Goal: Task Accomplishment & Management: Manage account settings

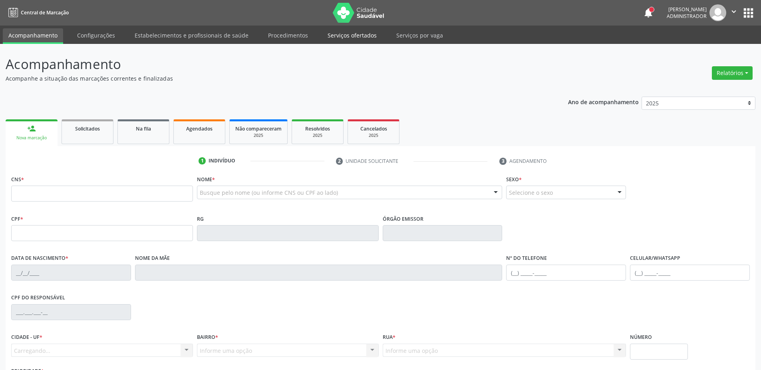
click at [351, 36] on link "Serviços ofertados" at bounding box center [352, 35] width 60 height 14
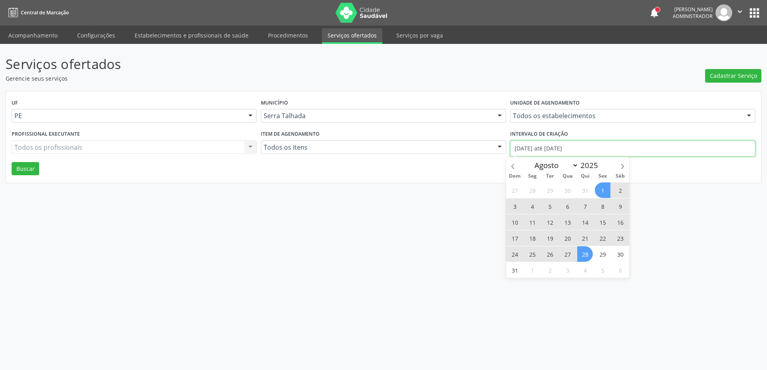
click at [541, 149] on input "01/08/2025 até 28/08/2025" at bounding box center [632, 149] width 245 height 16
click at [515, 167] on icon at bounding box center [513, 167] width 6 height 6
select select "6"
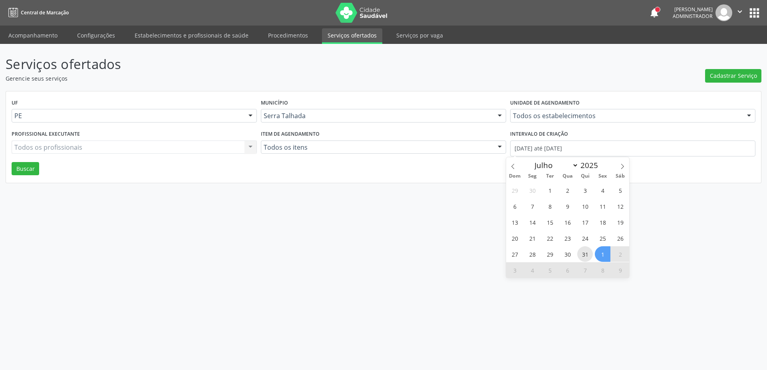
click at [587, 254] on span "31" at bounding box center [585, 254] width 16 height 16
type input "31/07/2025"
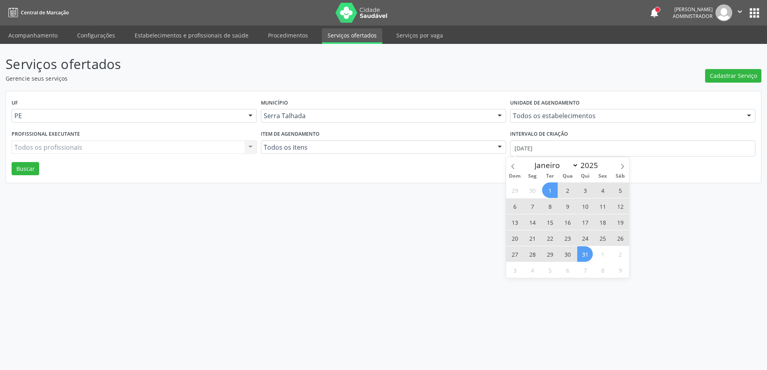
click at [549, 192] on span "1" at bounding box center [550, 190] width 16 height 16
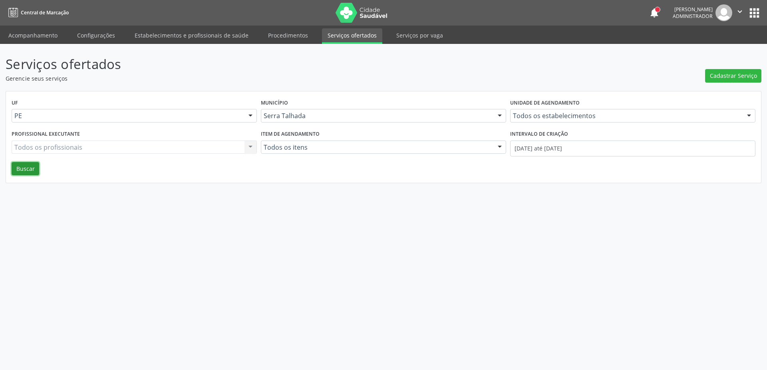
click at [37, 163] on button "Buscar" at bounding box center [26, 169] width 28 height 14
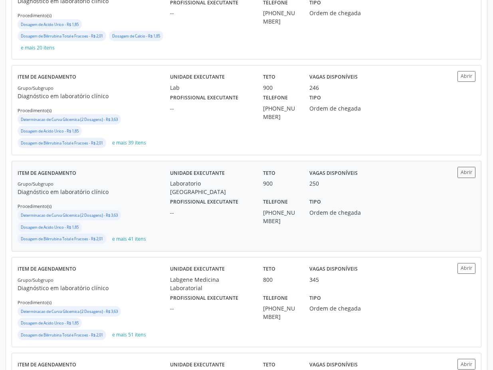
scroll to position [934, 0]
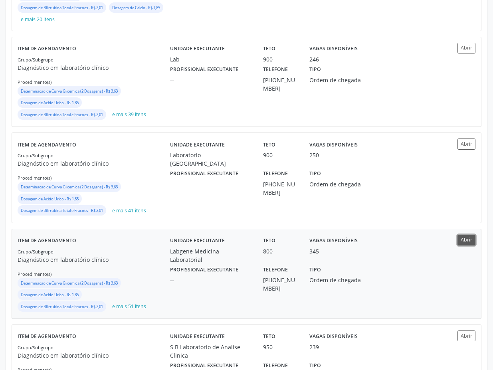
click at [467, 242] on button "Abrir" at bounding box center [467, 240] width 18 height 11
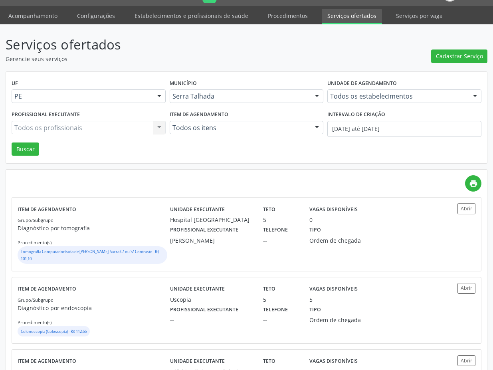
scroll to position [0, 0]
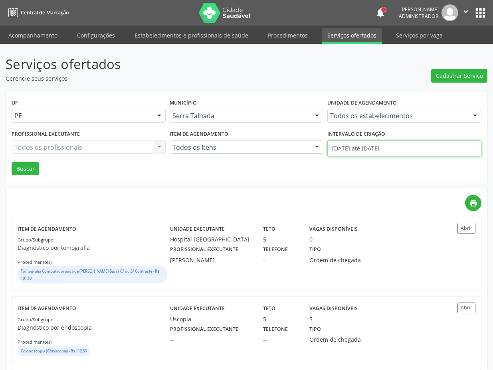
click at [363, 149] on input "01/07/2025 até 31/07/2025" at bounding box center [404, 149] width 154 height 16
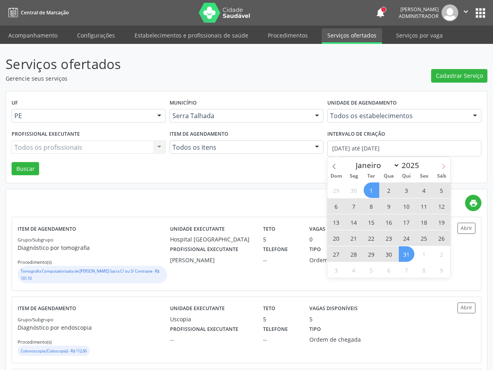
click at [443, 169] on span at bounding box center [444, 164] width 14 height 14
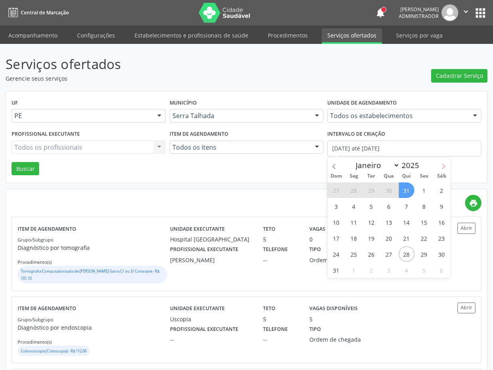
select select "7"
click at [422, 192] on span "1" at bounding box center [424, 190] width 16 height 16
type input "01/08/2025"
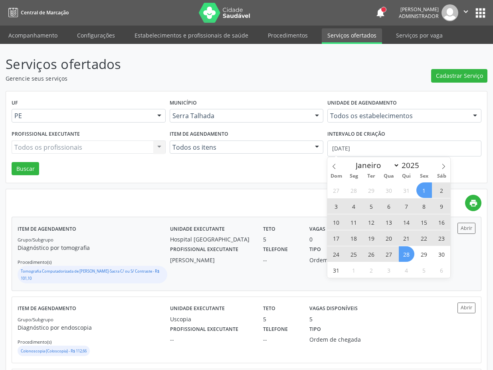
drag, startPoint x: 410, startPoint y: 252, endPoint x: 418, endPoint y: 242, distance: 12.7
click at [409, 252] on span "28" at bounding box center [407, 254] width 16 height 16
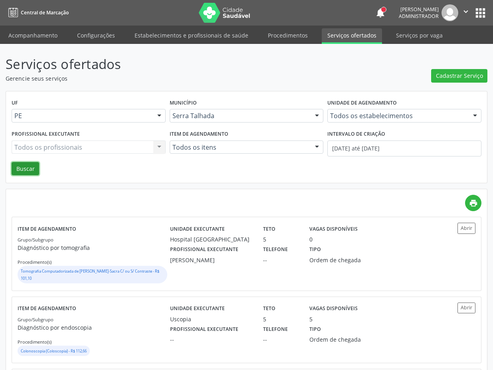
click at [19, 171] on button "Buscar" at bounding box center [26, 169] width 28 height 14
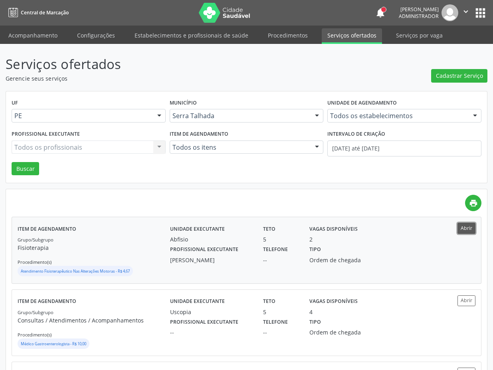
click at [465, 229] on button "Abrir" at bounding box center [467, 228] width 18 height 11
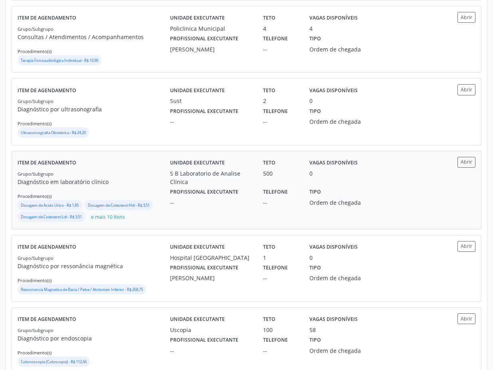
scroll to position [359, 0]
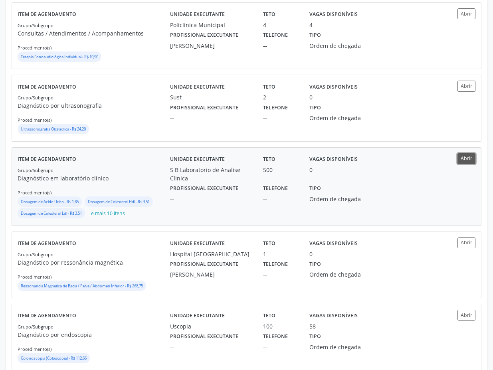
click at [472, 157] on button "Abrir" at bounding box center [467, 158] width 18 height 11
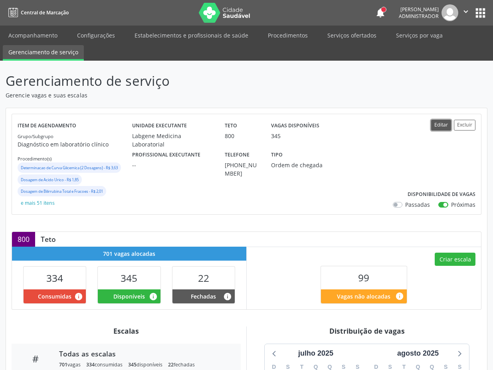
click at [440, 127] on button "Editar" at bounding box center [441, 125] width 20 height 11
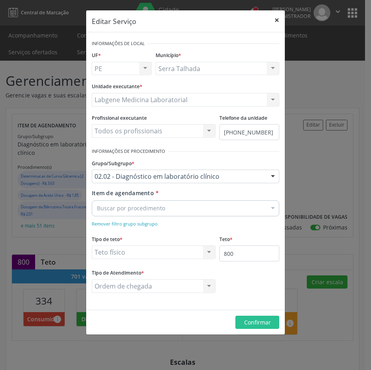
click at [275, 20] on button "×" at bounding box center [277, 20] width 16 height 20
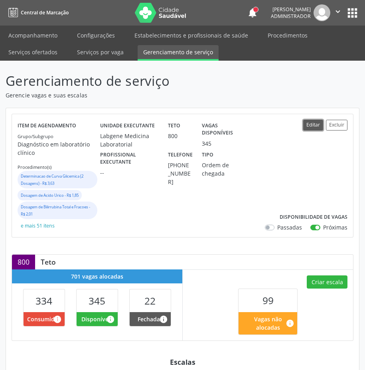
click at [310, 126] on button "Editar" at bounding box center [313, 125] width 20 height 11
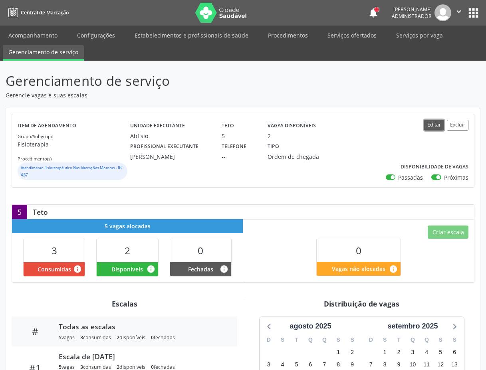
click at [371, 129] on button "Editar" at bounding box center [434, 125] width 20 height 11
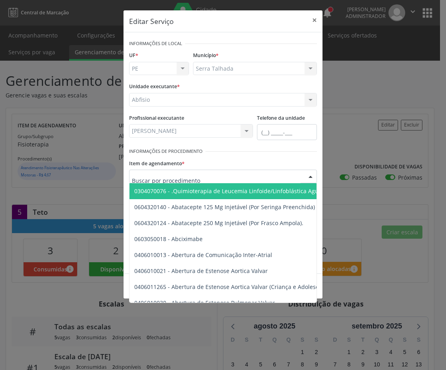
click at [251, 156] on div at bounding box center [260, 152] width 111 height 12
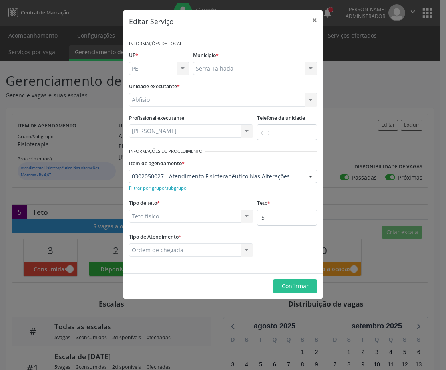
click at [309, 175] on div at bounding box center [310, 177] width 12 height 14
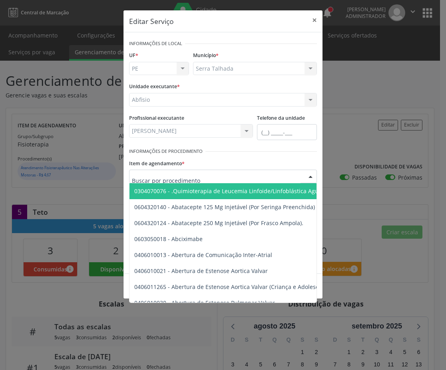
click at [306, 161] on div "Item de agendamento * 0304070076 - .Quimioterapia de Leucemia Linfoide/Linfoblá…" at bounding box center [223, 170] width 188 height 26
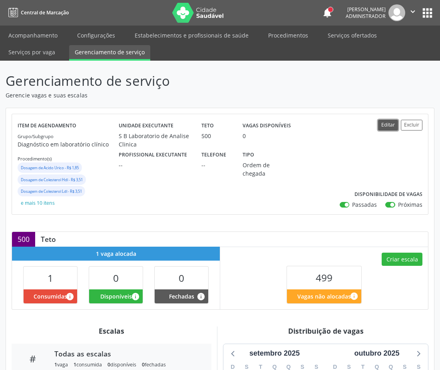
click at [395, 128] on button "Editar" at bounding box center [388, 125] width 20 height 11
